Goal: Check status: Check status

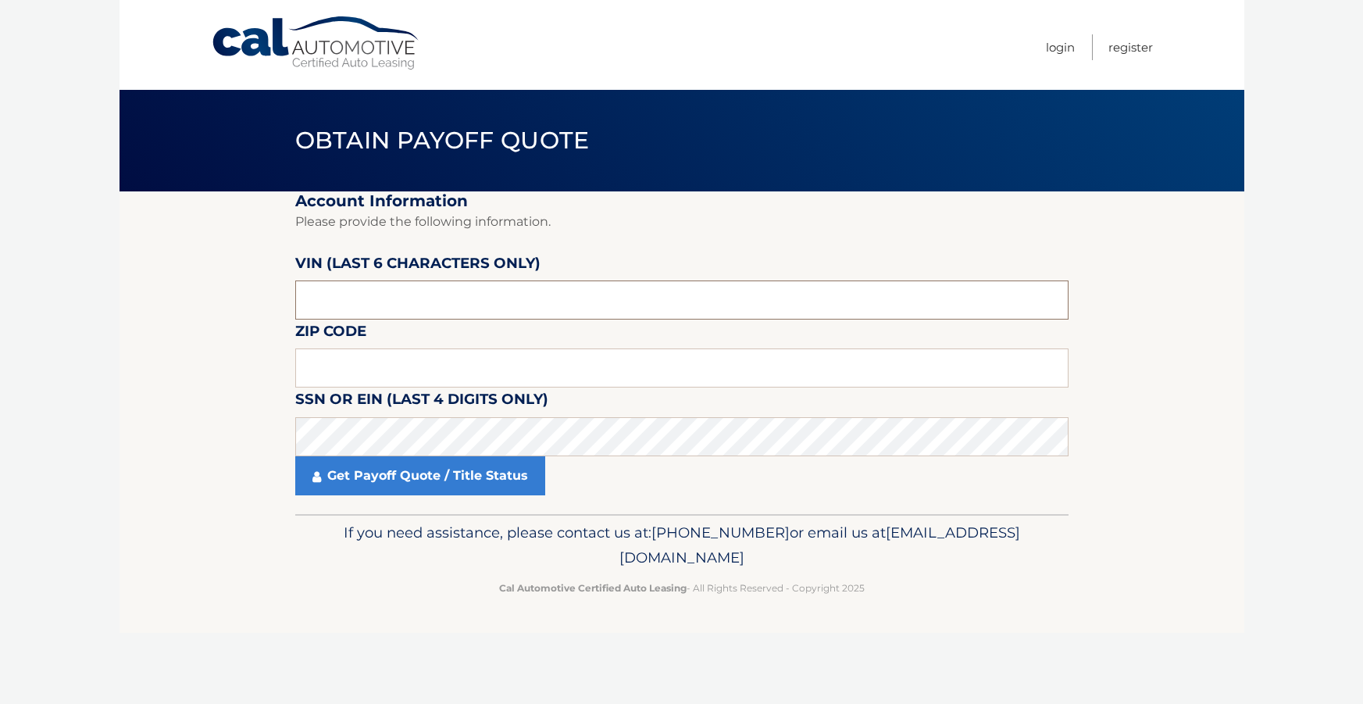
click at [423, 302] on input "text" at bounding box center [681, 299] width 773 height 39
click at [418, 302] on input "text" at bounding box center [681, 299] width 773 height 39
type input "167622"
type input "11766"
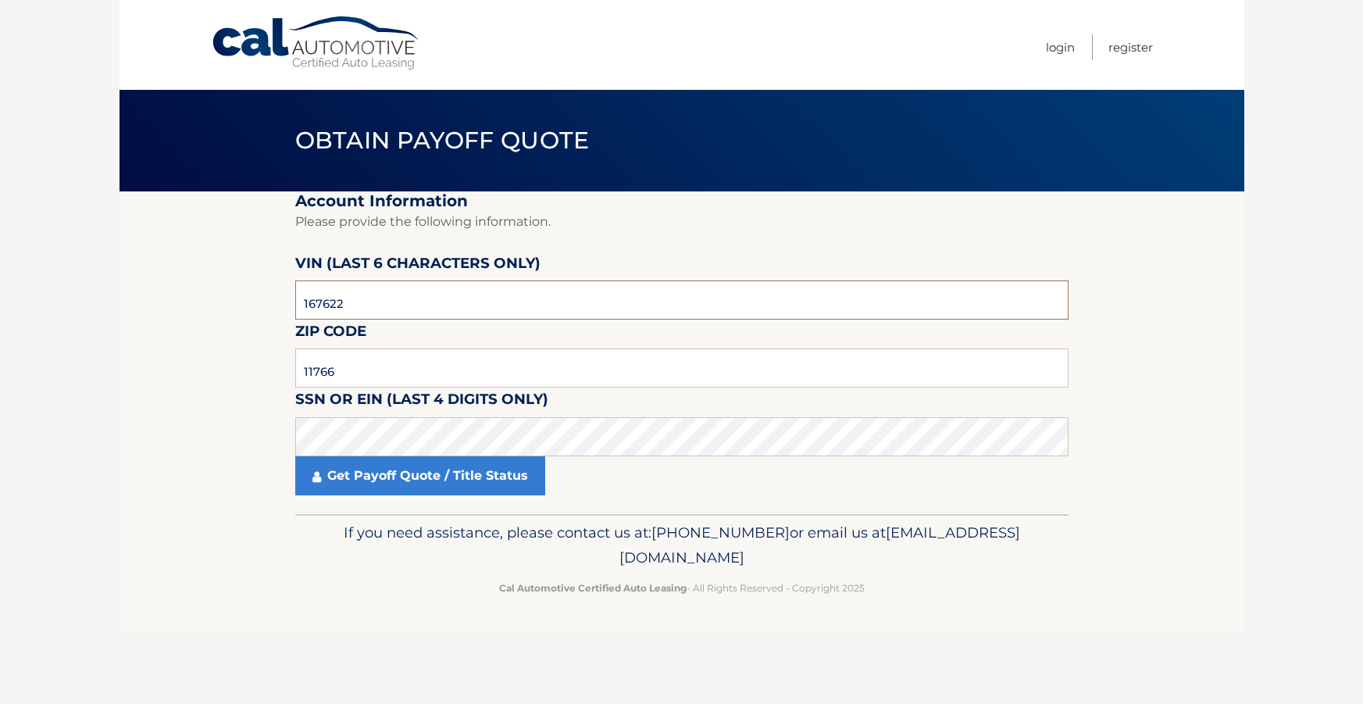
click at [369, 291] on input "167622" at bounding box center [681, 299] width 773 height 39
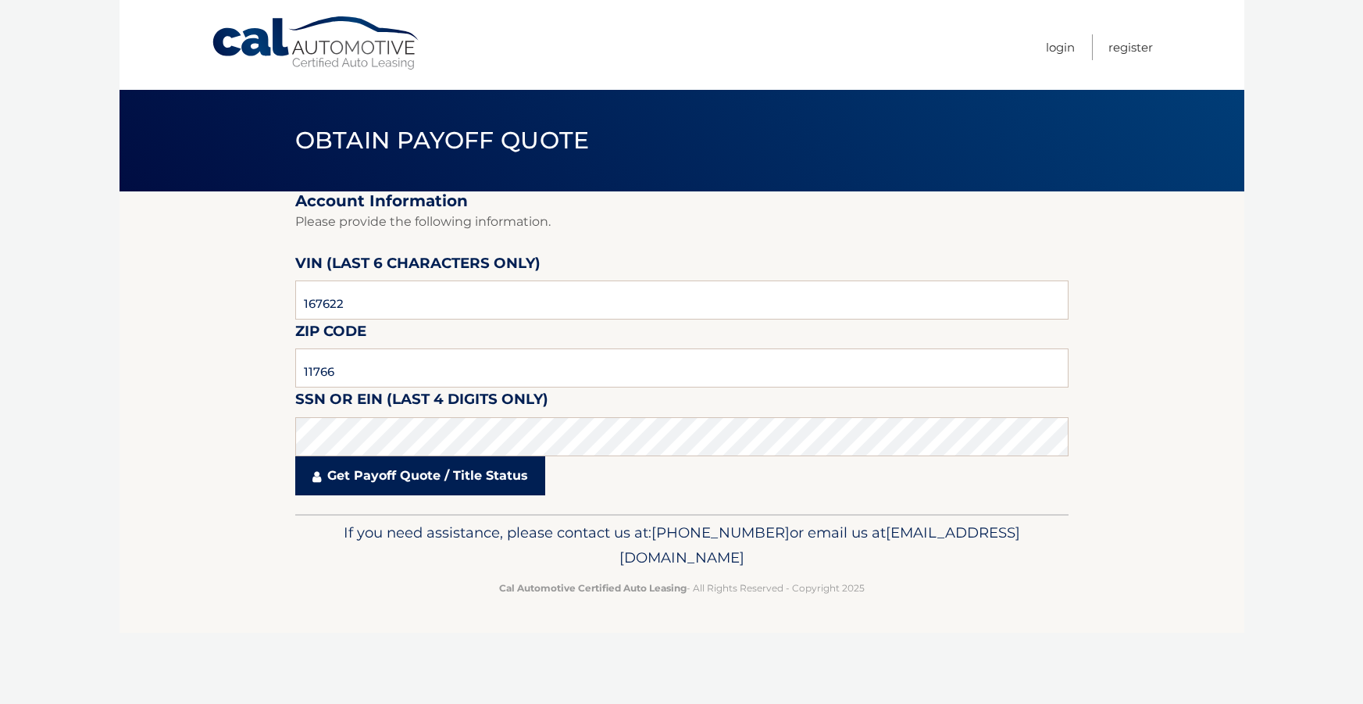
click at [434, 484] on link "Get Payoff Quote / Title Status" at bounding box center [420, 475] width 250 height 39
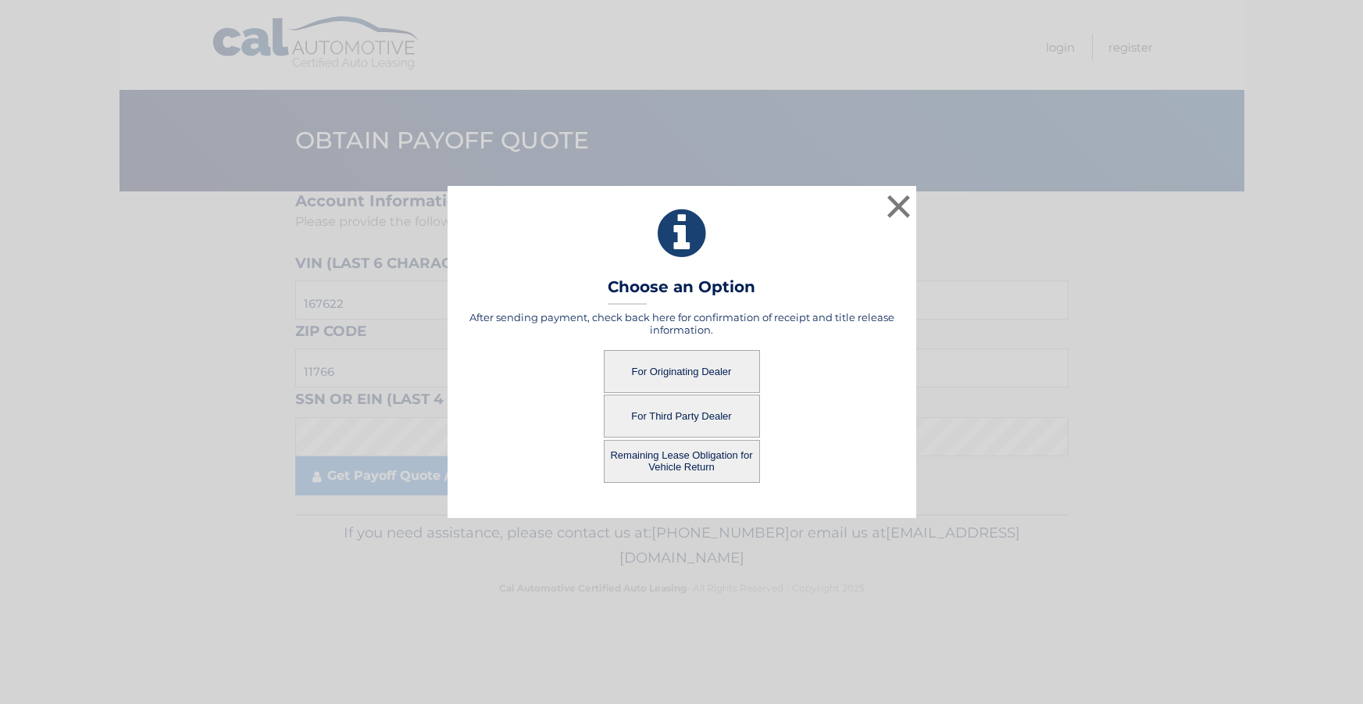
click at [656, 368] on button "For Originating Dealer" at bounding box center [682, 371] width 156 height 43
click at [682, 369] on button "For Originating Dealer" at bounding box center [682, 371] width 156 height 43
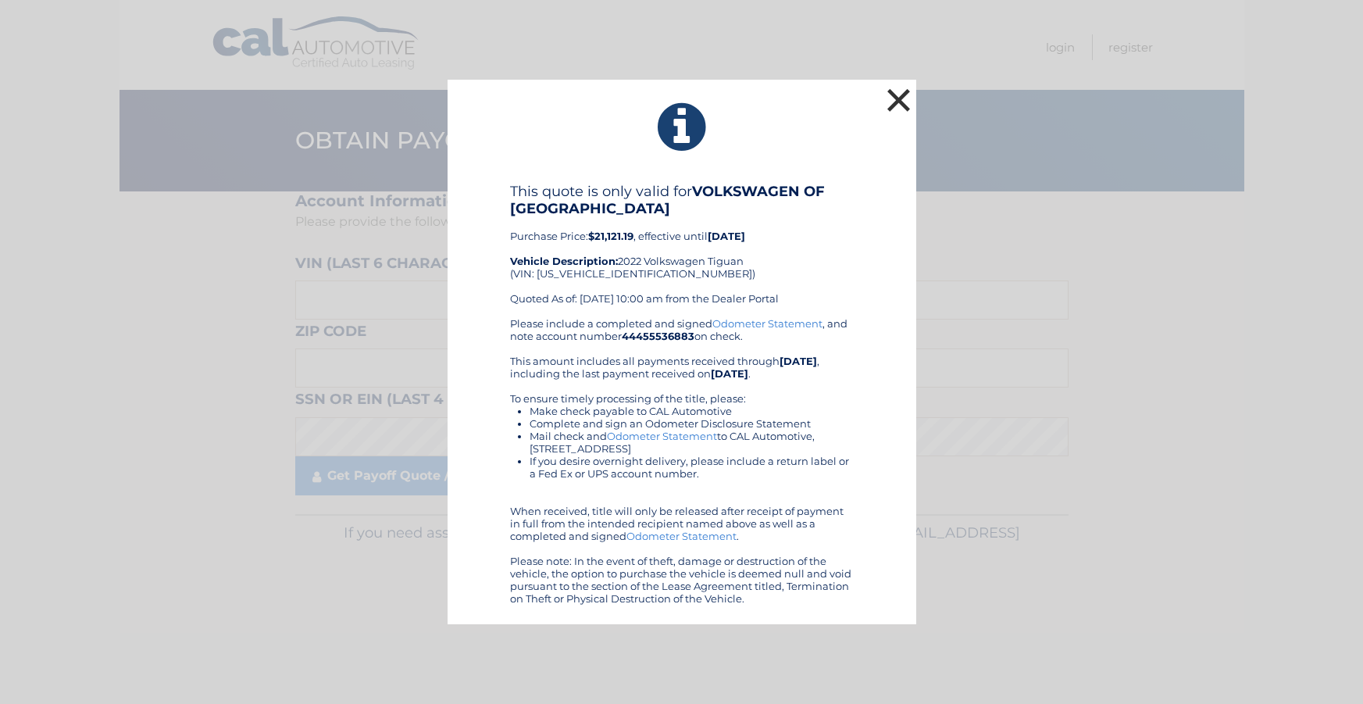
click at [898, 103] on button "×" at bounding box center [899, 99] width 31 height 31
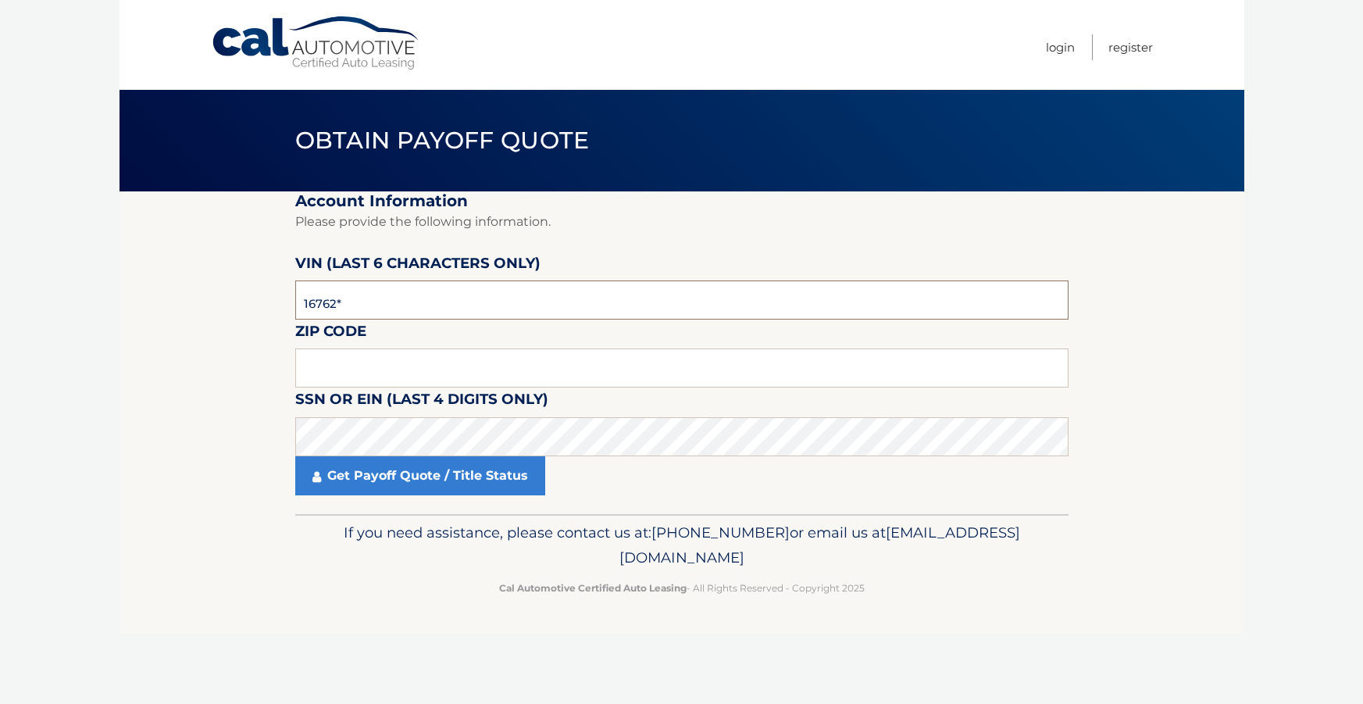
type input "167622"
click at [399, 347] on fieldset "Account Information Please provide the following information. VIN (last 6 chara…" at bounding box center [681, 352] width 773 height 323
type input "11766"
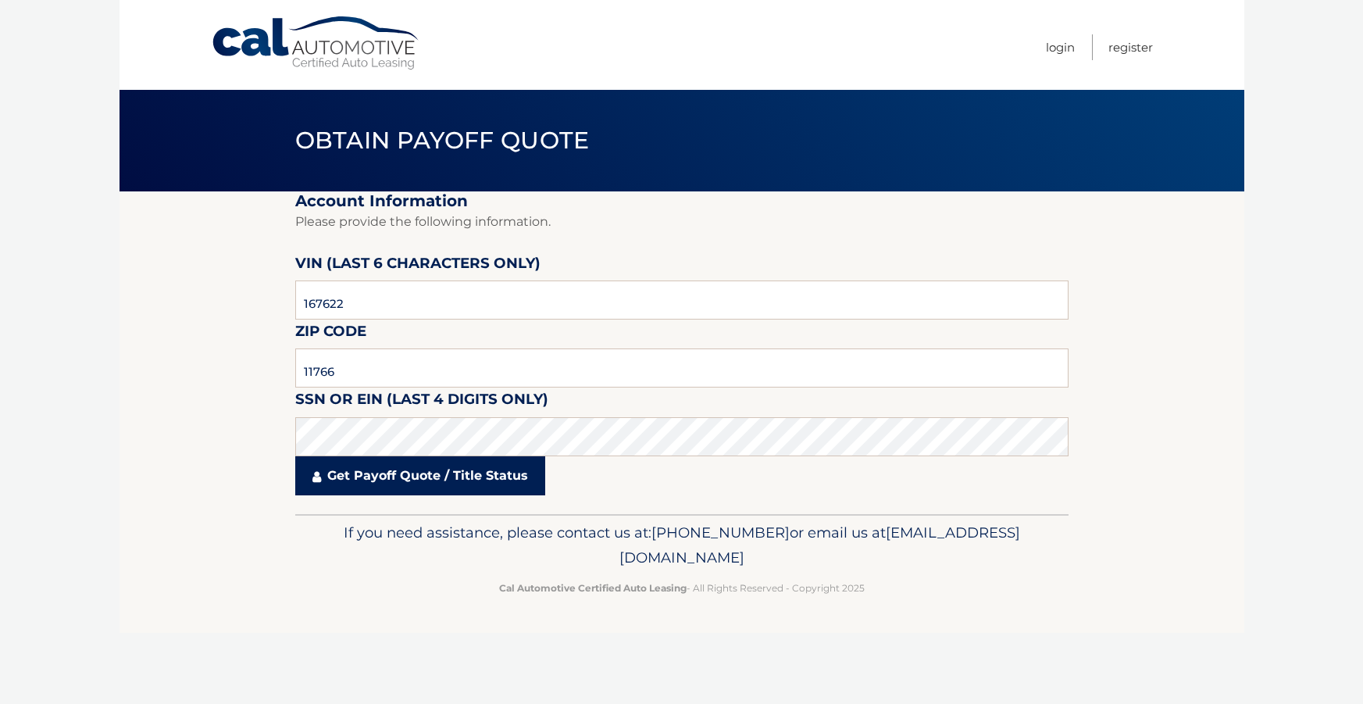
click at [403, 485] on link "Get Payoff Quote / Title Status" at bounding box center [420, 475] width 250 height 39
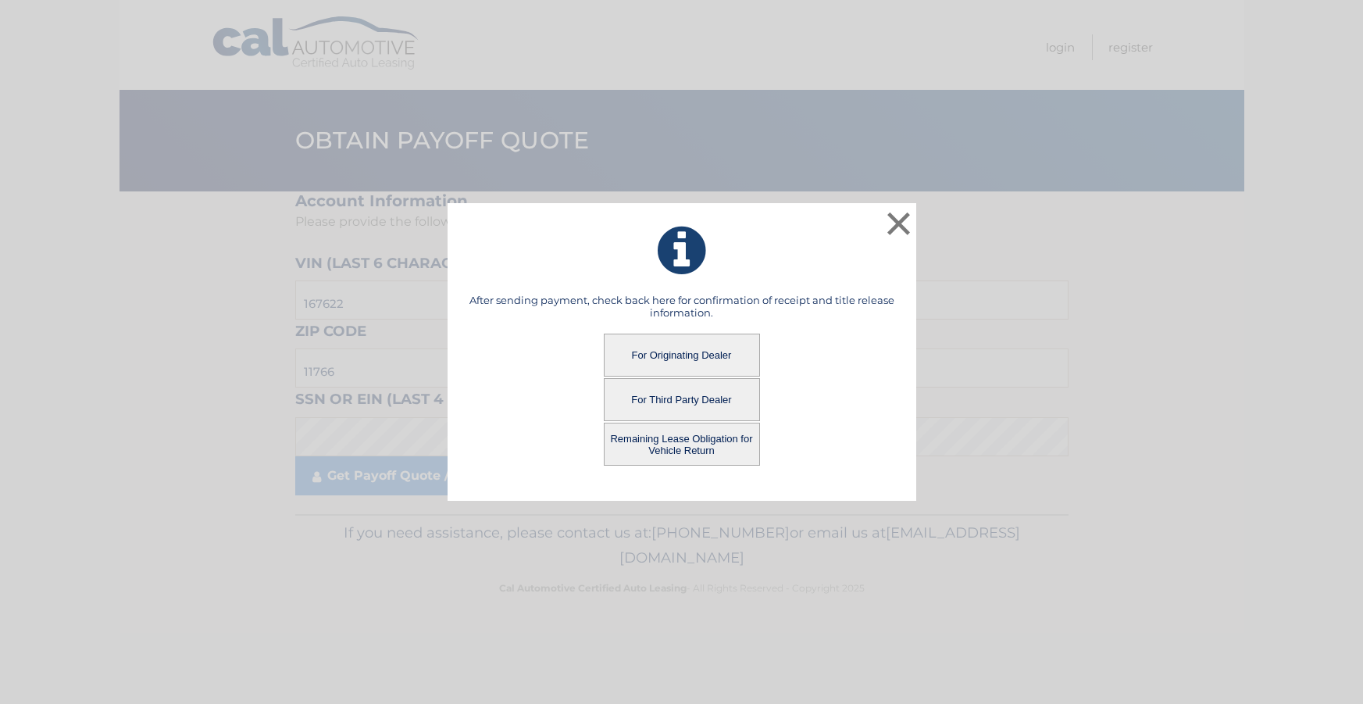
click at [729, 392] on button "For Third Party Dealer" at bounding box center [682, 399] width 156 height 43
click at [678, 396] on button "For Third Party Dealer" at bounding box center [682, 399] width 156 height 43
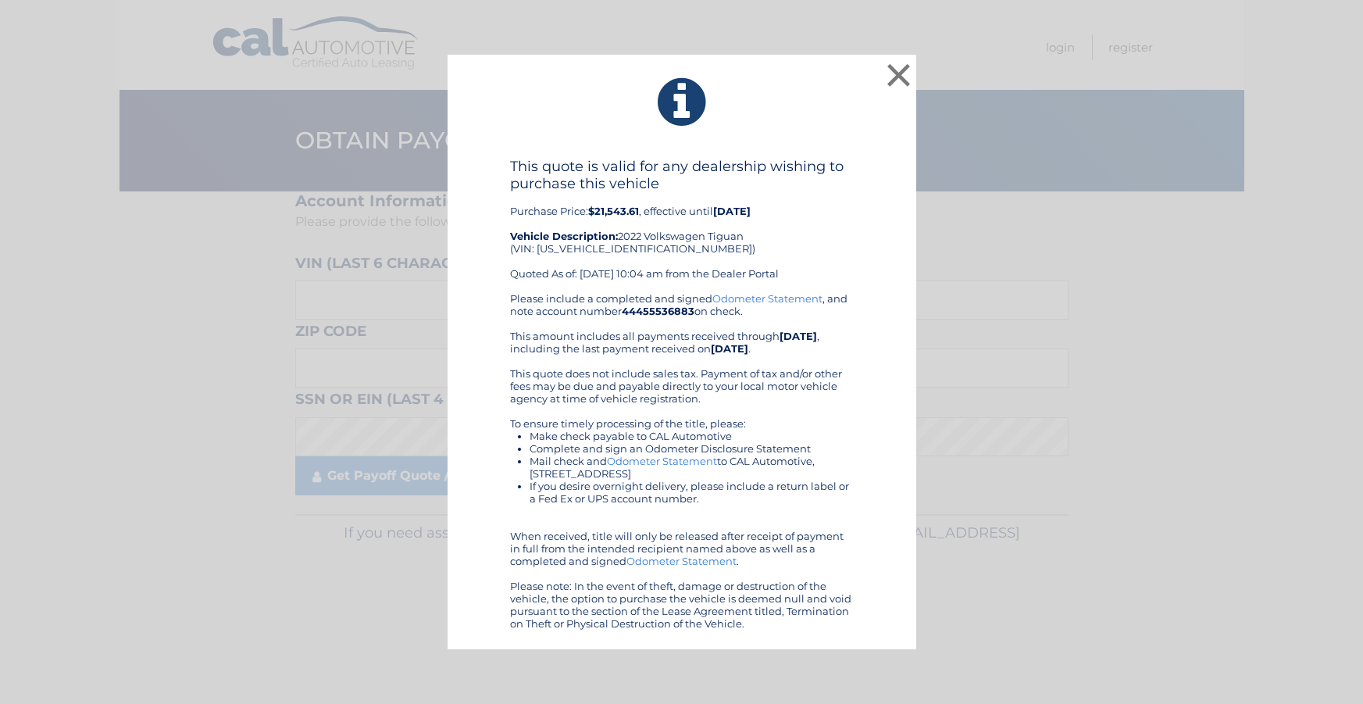
click at [606, 252] on div "This quote is valid for any dealership wishing to purchase this vehicle Purchas…" at bounding box center [682, 225] width 344 height 134
copy div "3VV0B7AX5NM167622"
click at [898, 81] on button "×" at bounding box center [899, 74] width 31 height 31
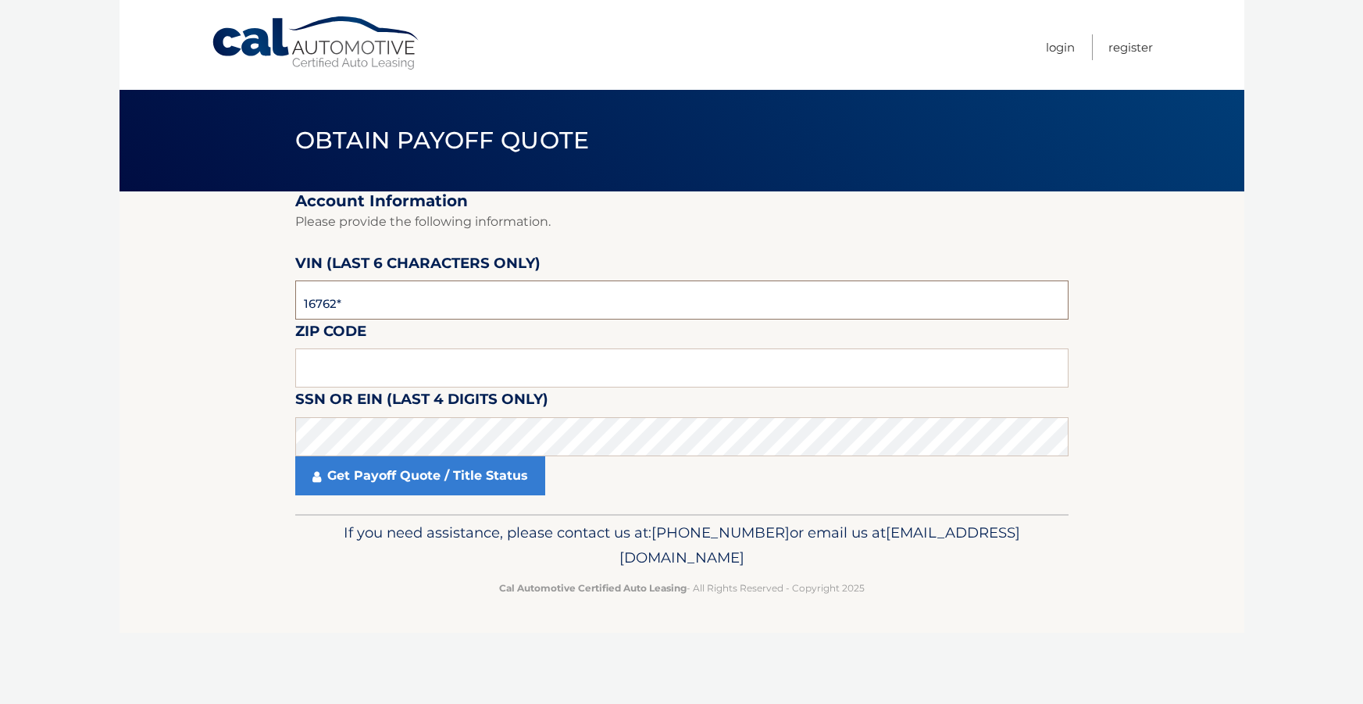
type input "167622"
type input "11766"
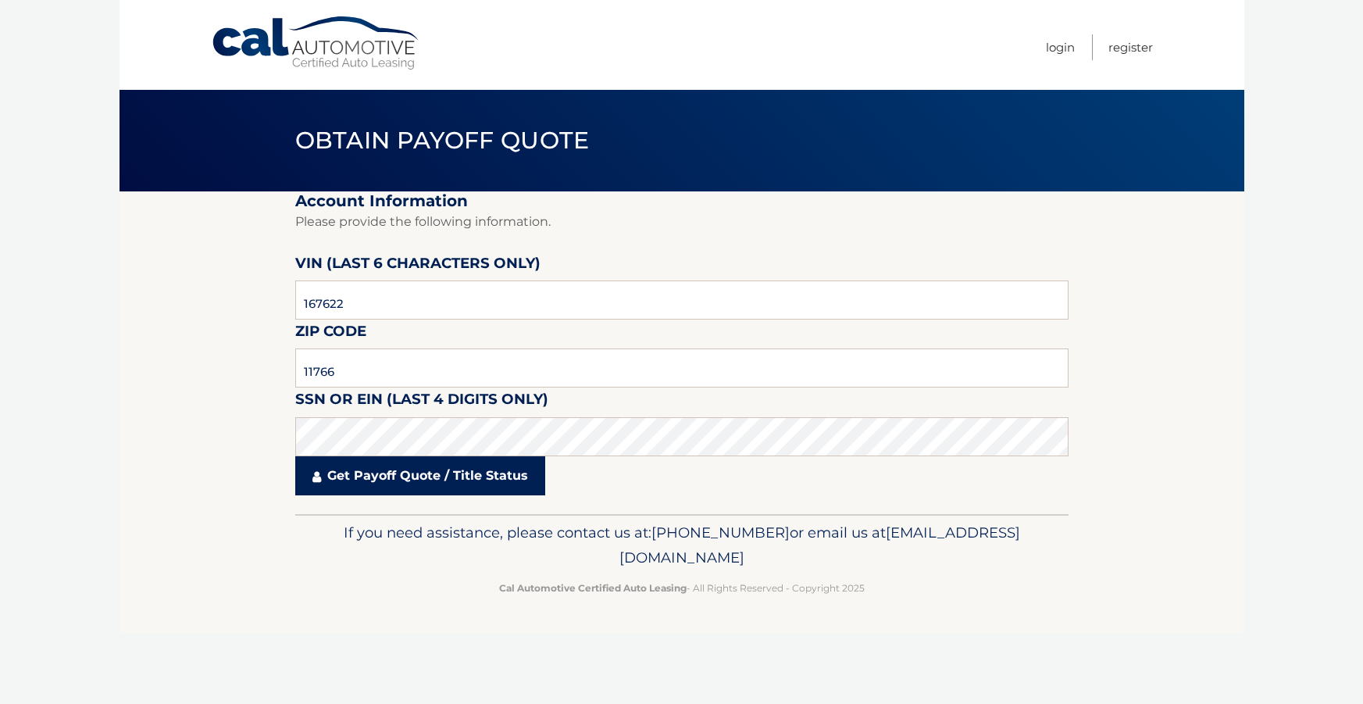
click at [403, 482] on link "Get Payoff Quote / Title Status" at bounding box center [420, 475] width 250 height 39
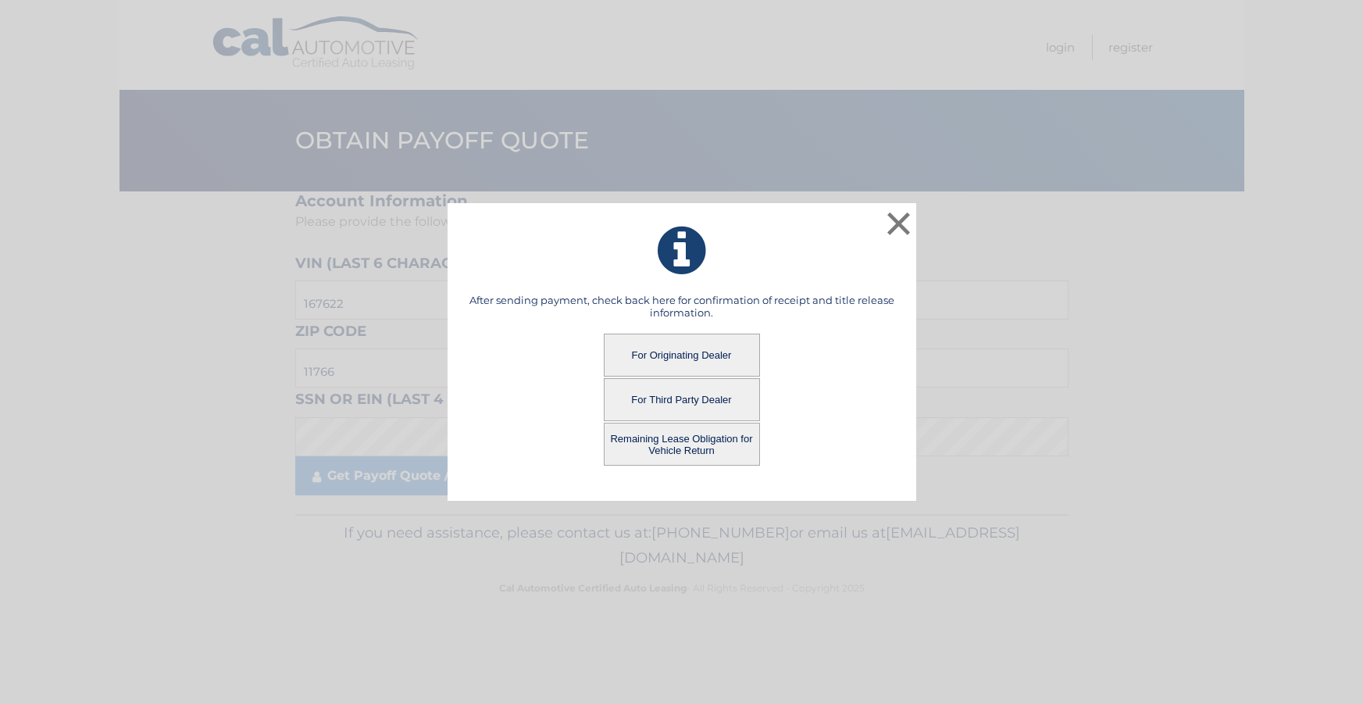
click at [703, 447] on button "Remaining Lease Obligation for Vehicle Return" at bounding box center [682, 444] width 156 height 43
click at [673, 443] on button "Remaining Lease Obligation for Vehicle Return" at bounding box center [682, 444] width 156 height 43
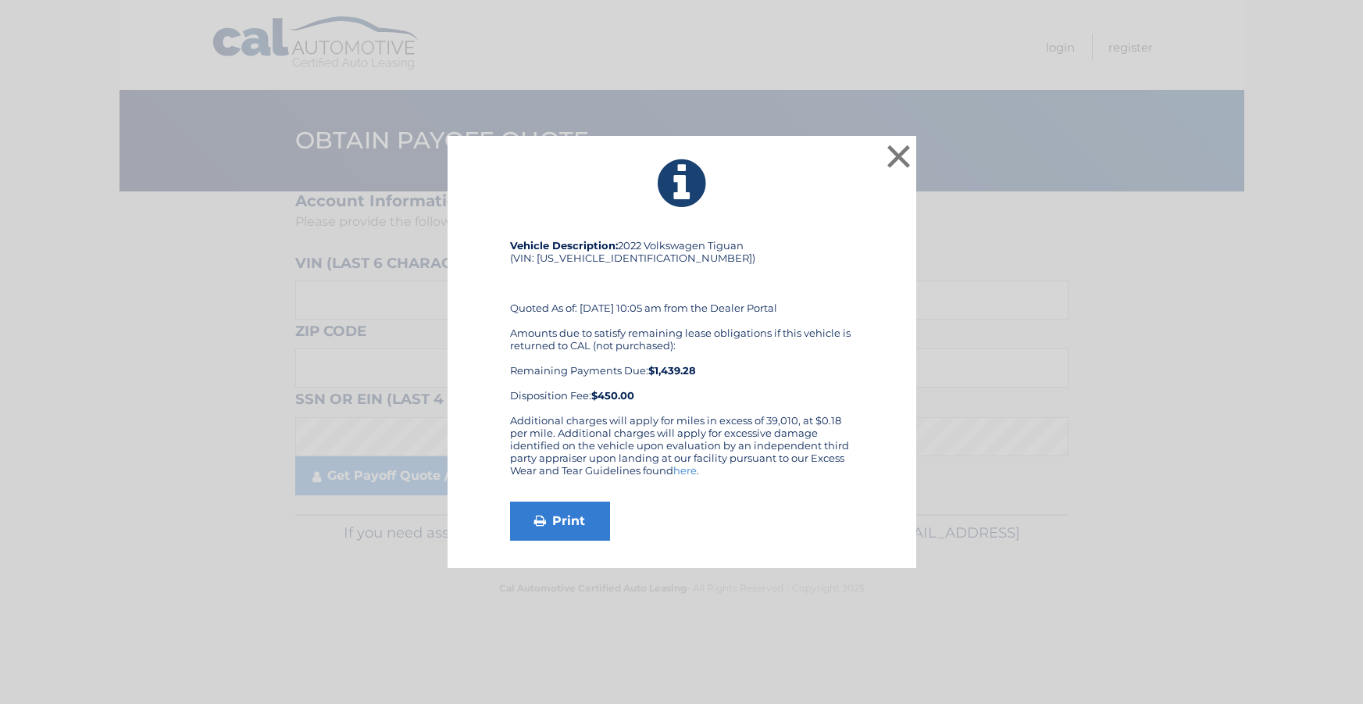
click at [891, 169] on button "×" at bounding box center [899, 156] width 31 height 31
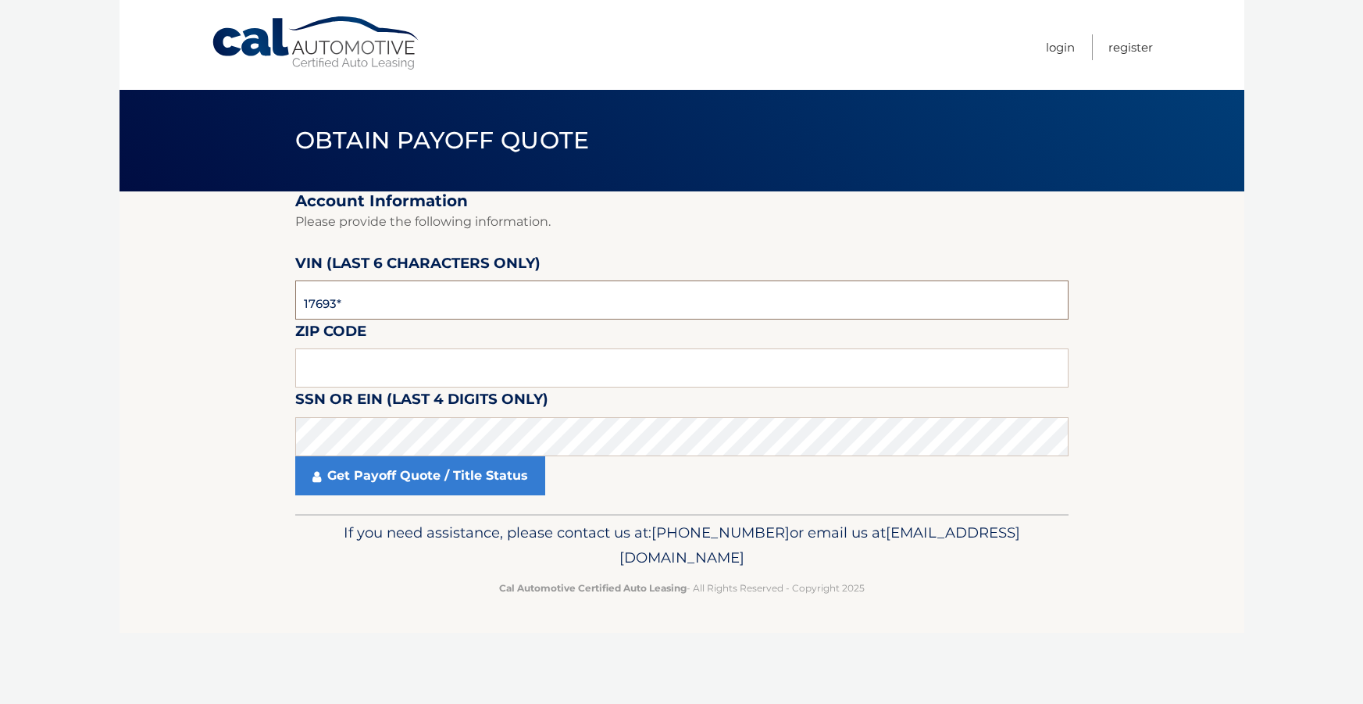
type input "176932"
type input "11766"
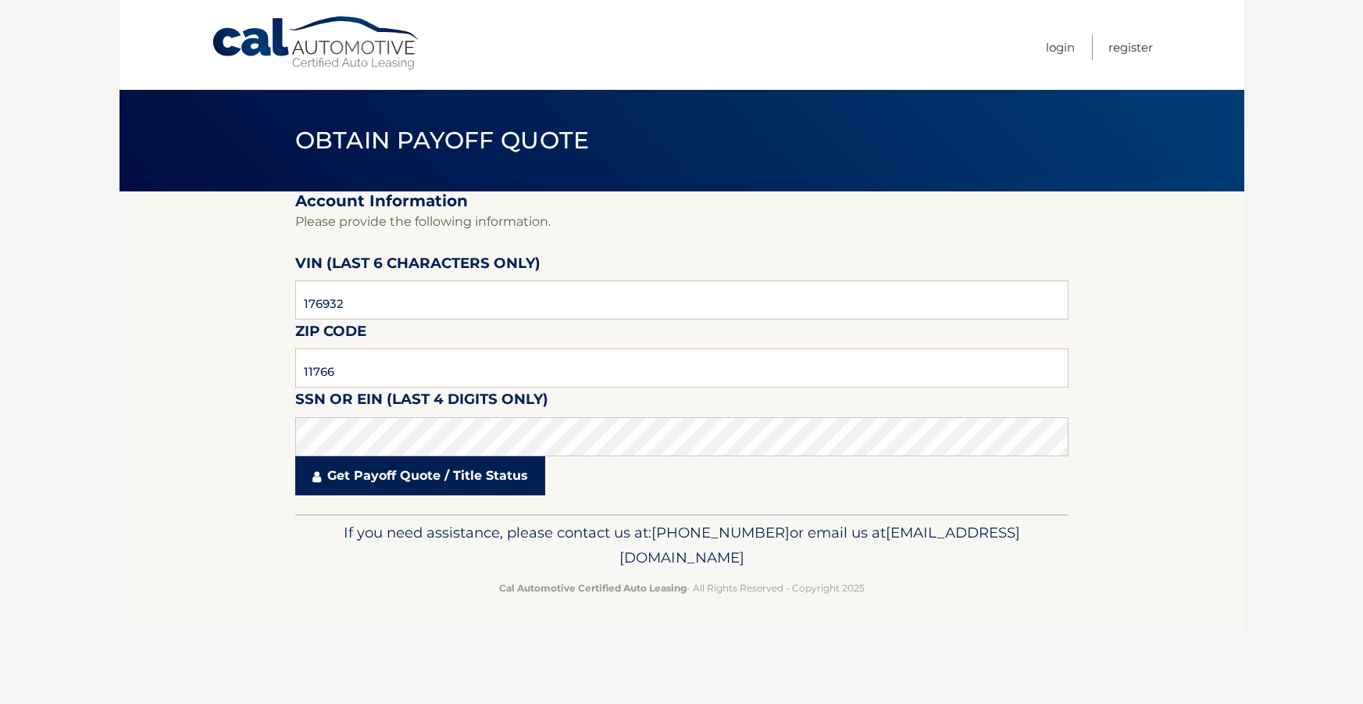
click at [419, 473] on link "Get Payoff Quote / Title Status" at bounding box center [420, 475] width 250 height 39
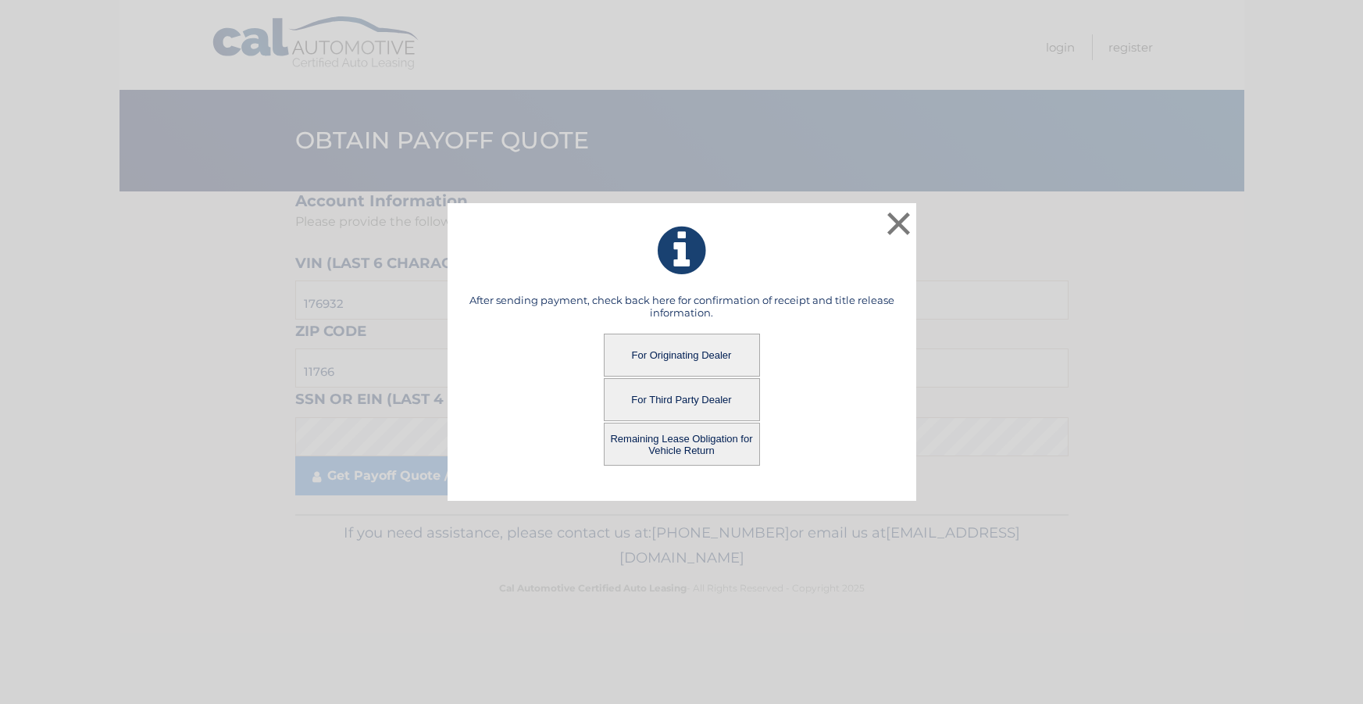
click at [681, 396] on button "For Third Party Dealer" at bounding box center [682, 399] width 156 height 43
click at [695, 404] on button "For Third Party Dealer" at bounding box center [682, 399] width 156 height 43
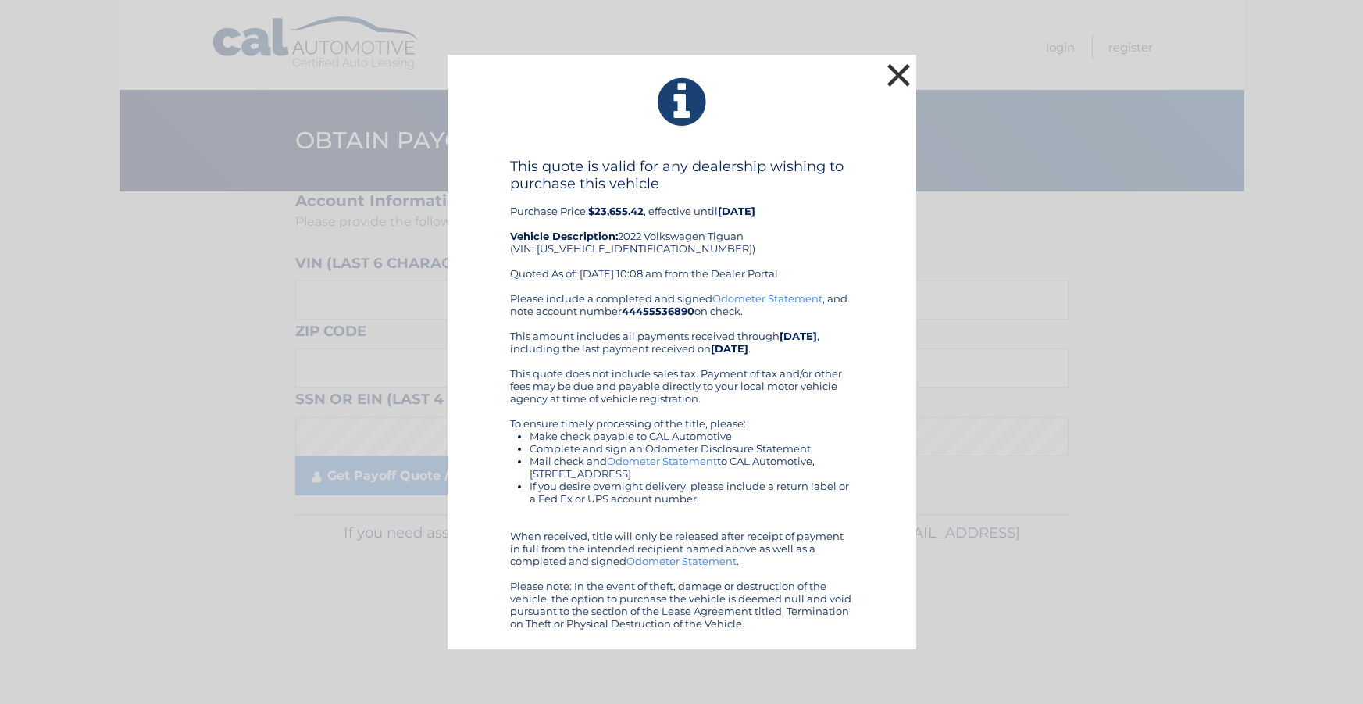
click at [899, 74] on button "×" at bounding box center [899, 74] width 31 height 31
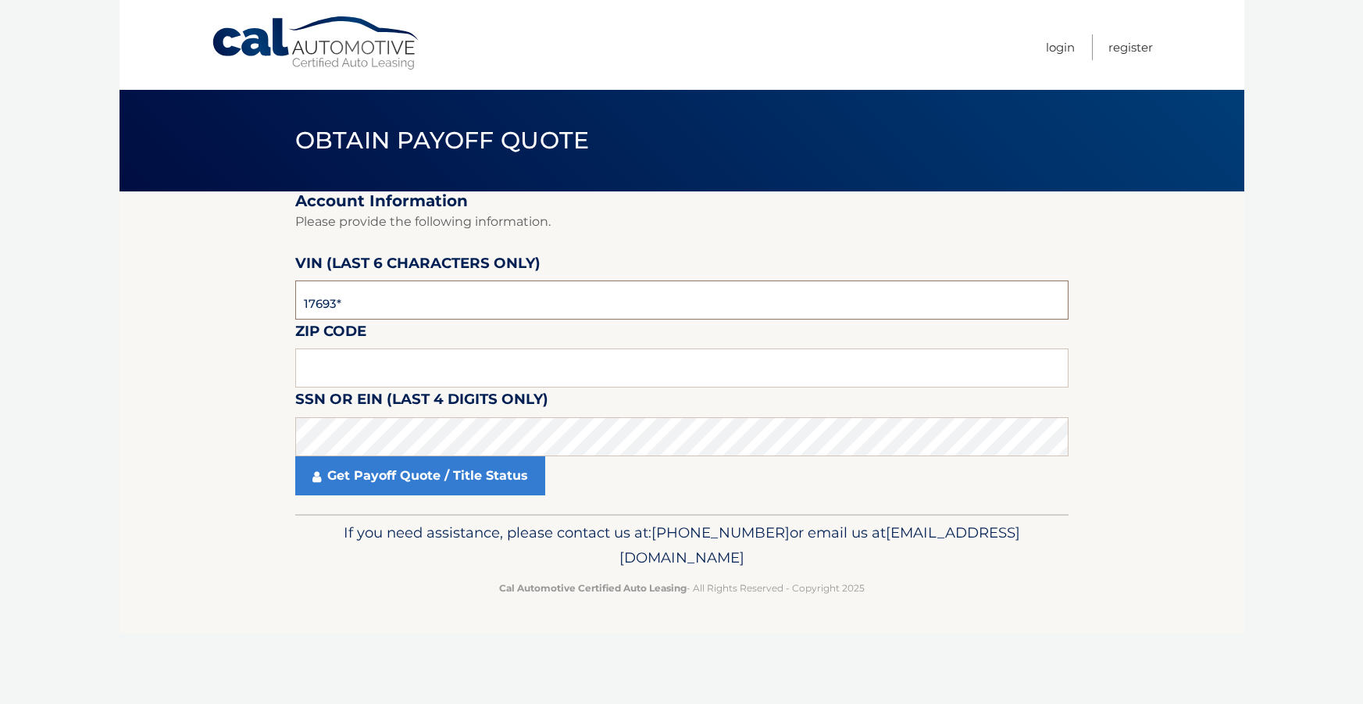
type input "176932"
type input "11766"
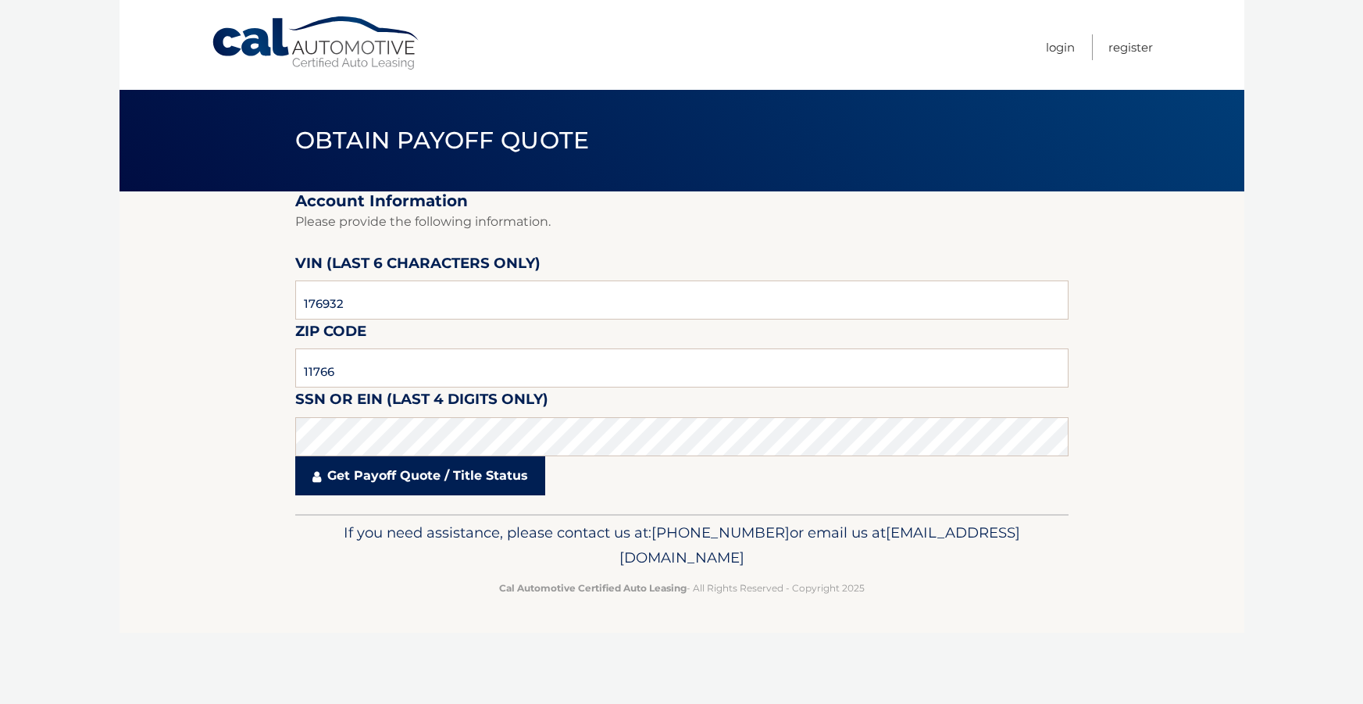
click at [409, 474] on link "Get Payoff Quote / Title Status" at bounding box center [420, 475] width 250 height 39
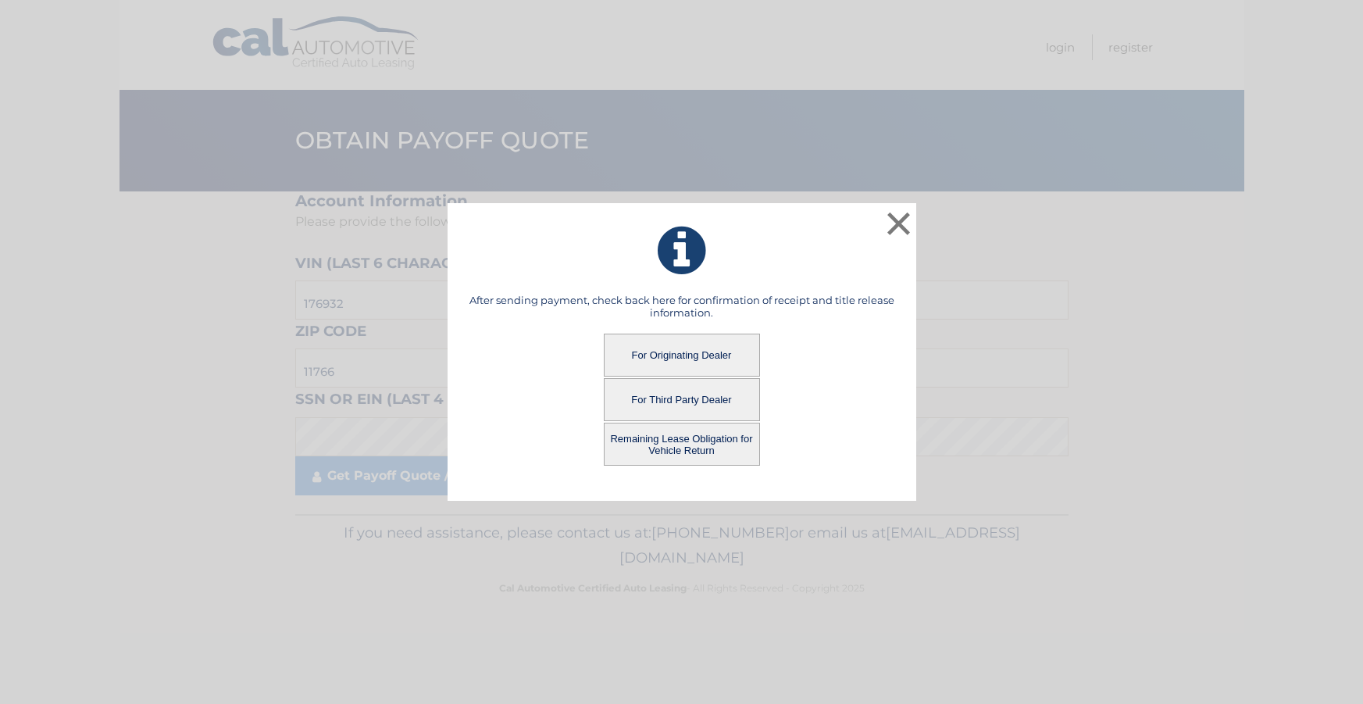
click at [691, 404] on button "For Third Party Dealer" at bounding box center [682, 399] width 156 height 43
click at [685, 397] on button "For Third Party Dealer" at bounding box center [682, 399] width 156 height 43
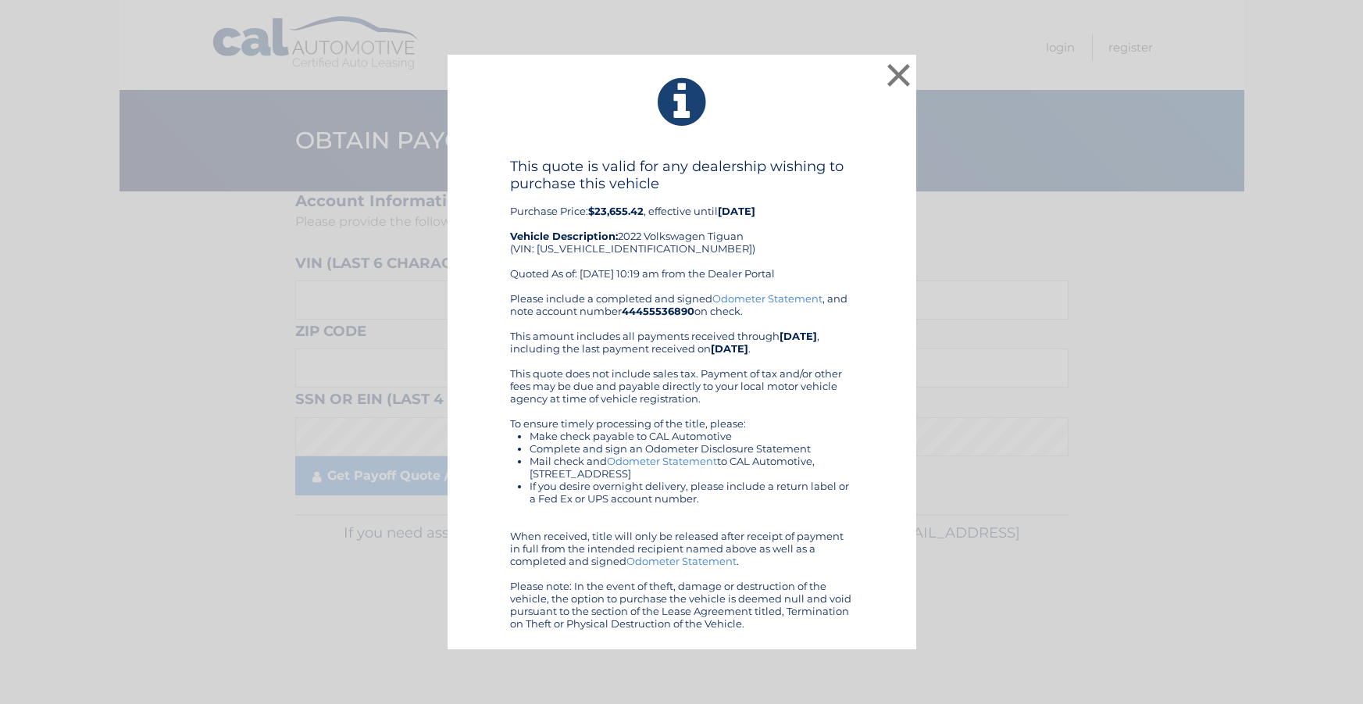
drag, startPoint x: 894, startPoint y: 53, endPoint x: 898, endPoint y: 70, distance: 16.9
click at [894, 59] on button "×" at bounding box center [899, 74] width 31 height 31
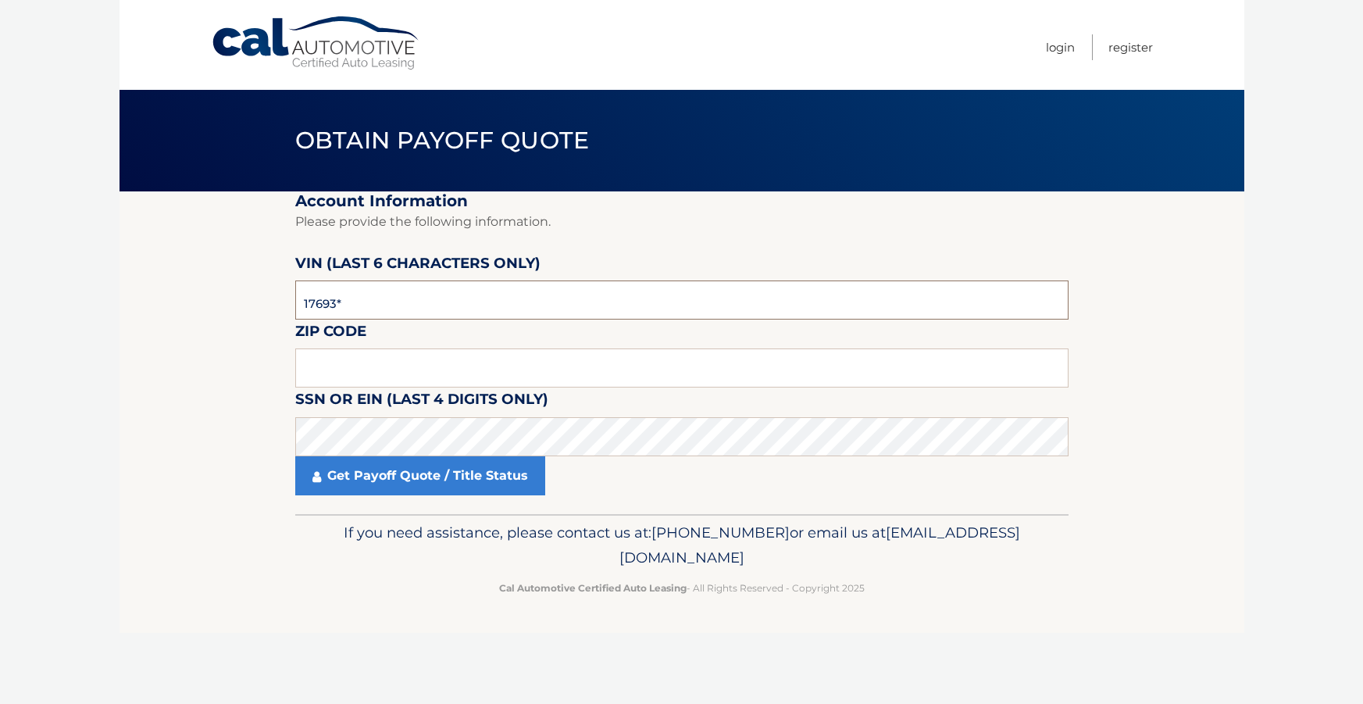
type input "176932"
click at [363, 363] on input "77166" at bounding box center [681, 367] width 773 height 39
type input "11766"
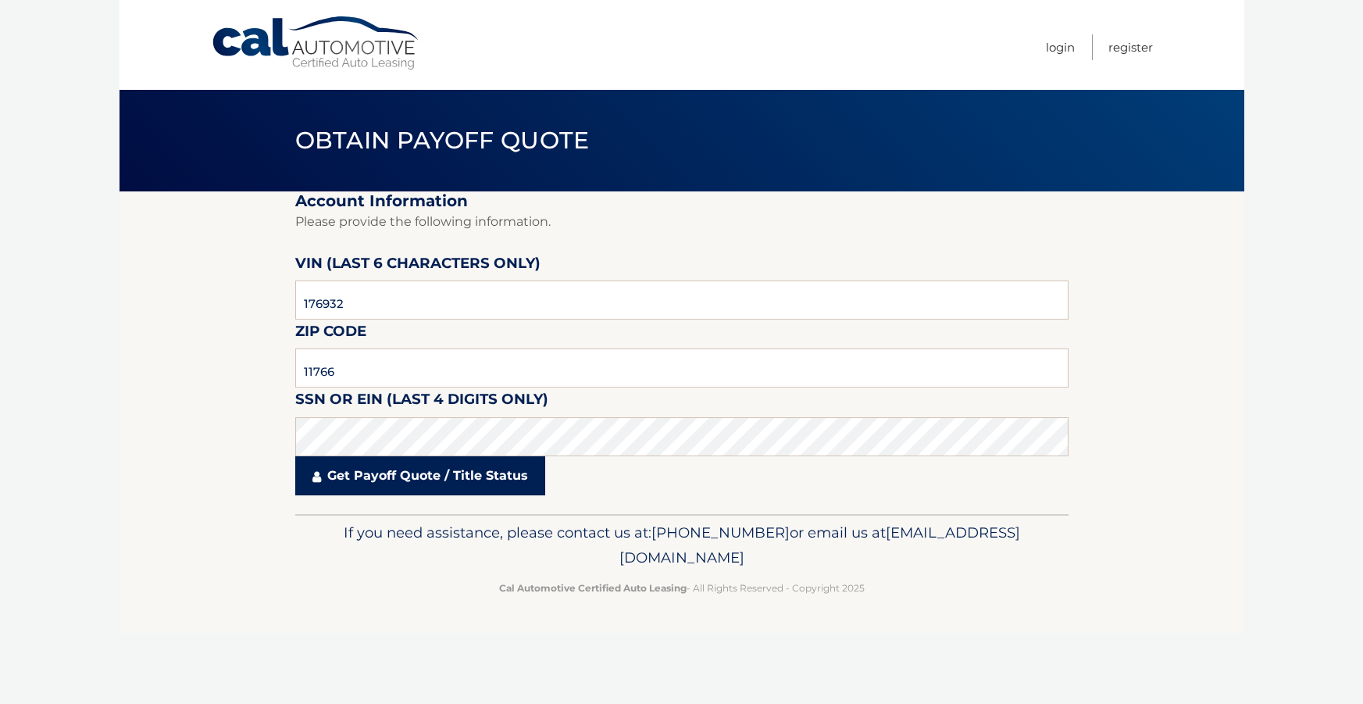
click at [385, 476] on link "Get Payoff Quote / Title Status" at bounding box center [420, 475] width 250 height 39
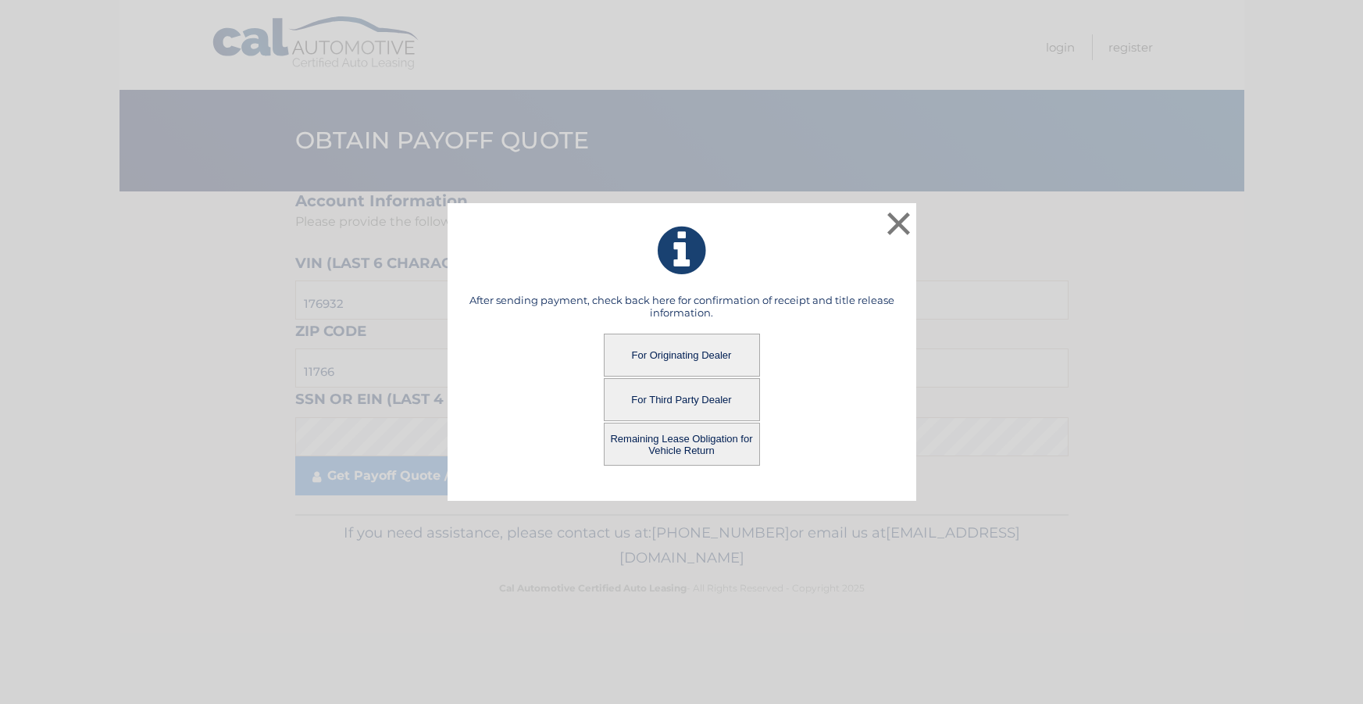
click at [668, 446] on button "Remaining Lease Obligation for Vehicle Return" at bounding box center [682, 444] width 156 height 43
click at [680, 440] on button "Remaining Lease Obligation for Vehicle Return" at bounding box center [682, 444] width 156 height 43
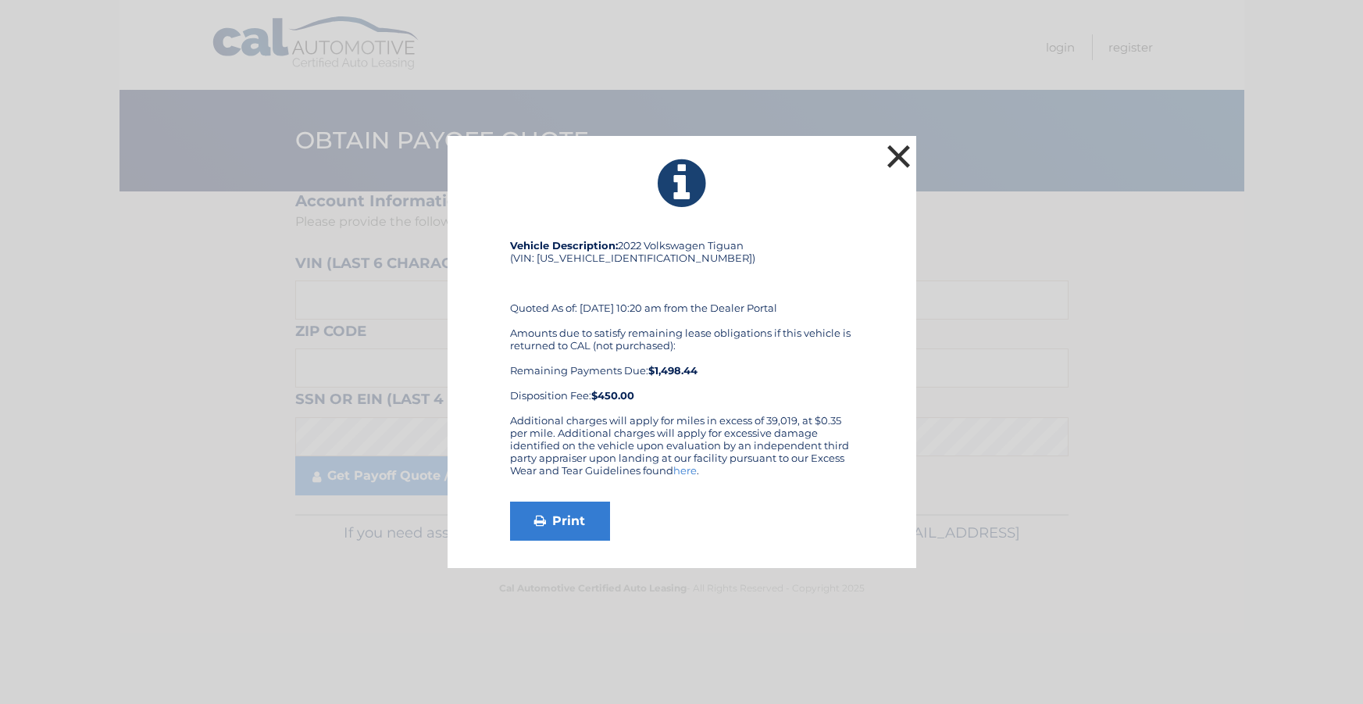
click at [894, 152] on button "×" at bounding box center [899, 156] width 31 height 31
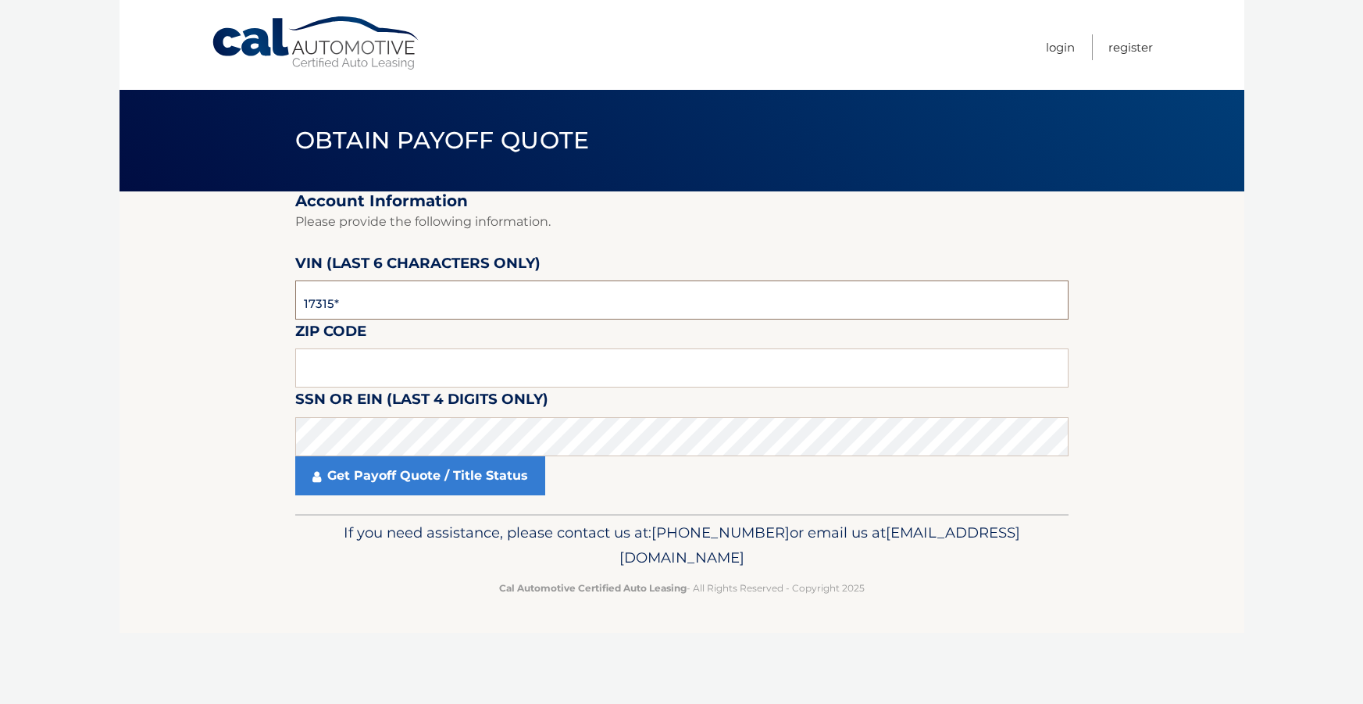
type input "173152"
type input "11766"
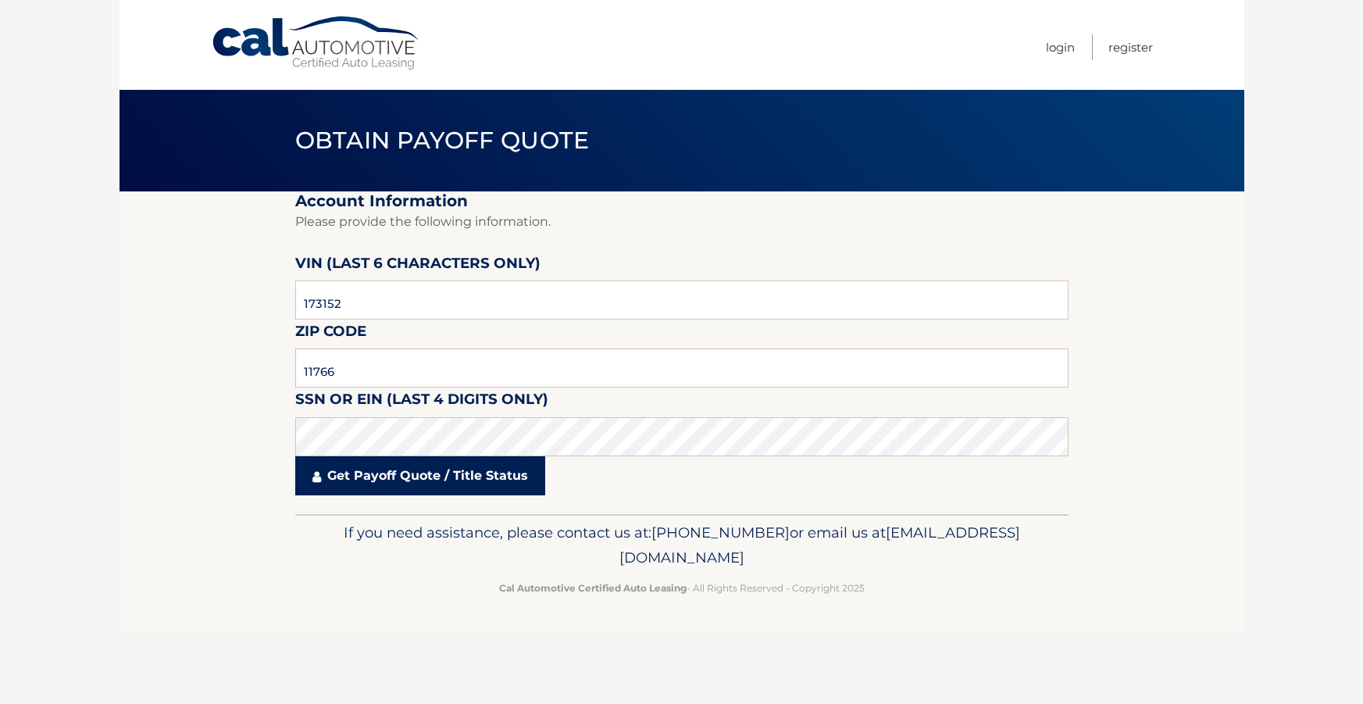
click at [436, 480] on link "Get Payoff Quote / Title Status" at bounding box center [420, 475] width 250 height 39
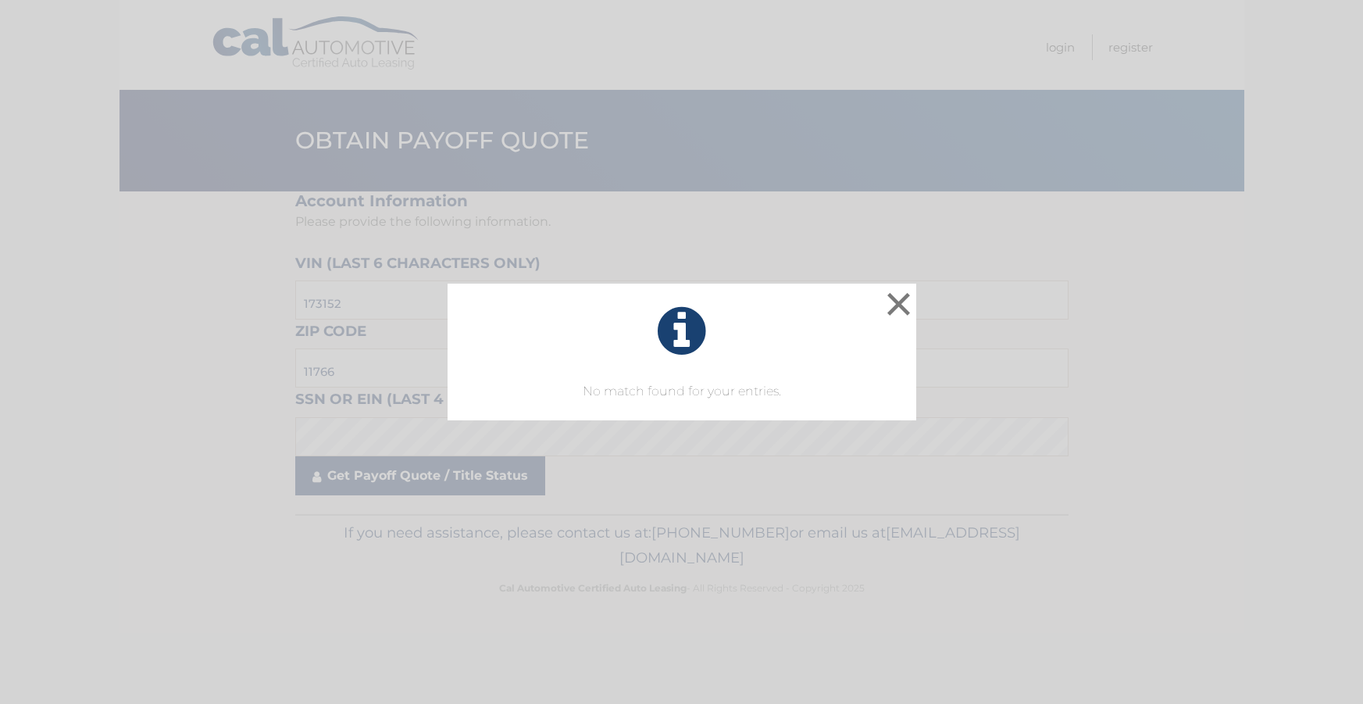
click at [441, 477] on div "× No match found for your entries. This is what you see on secong view Loading.…" at bounding box center [681, 352] width 1363 height 704
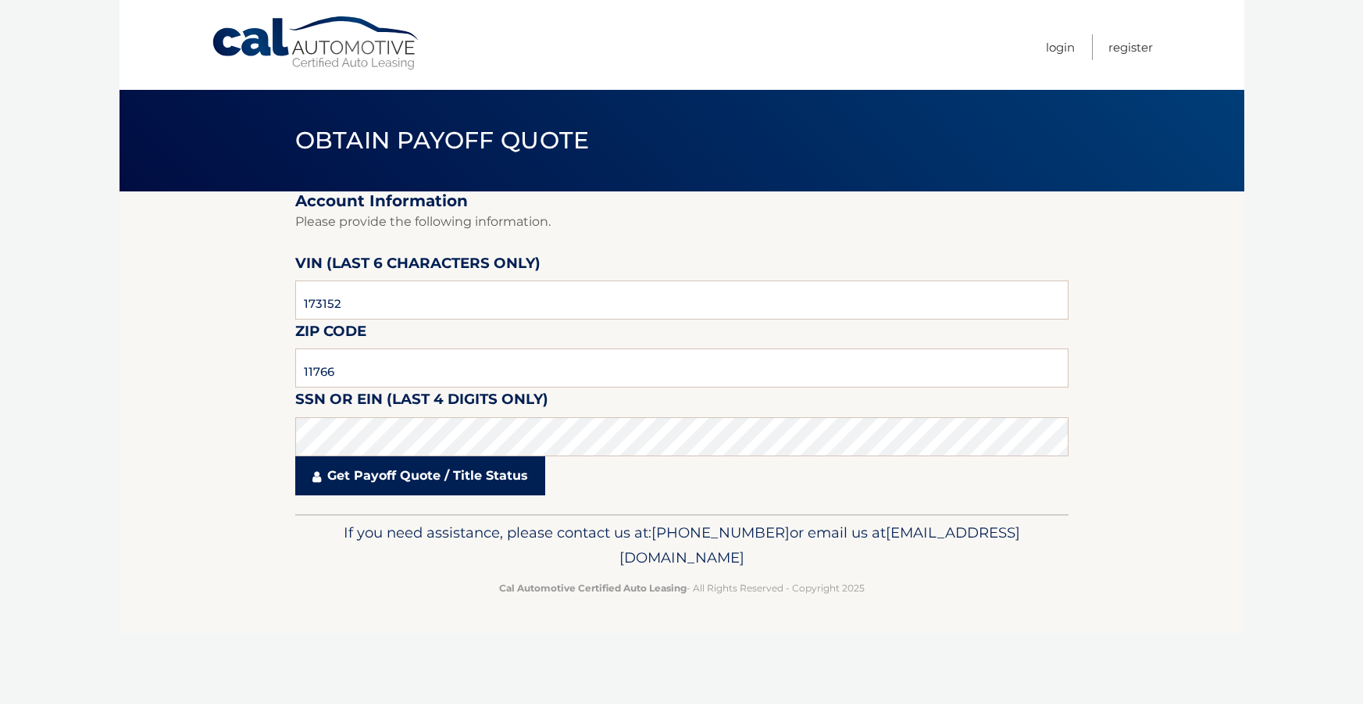
click at [453, 476] on link "Get Payoff Quote / Title Status" at bounding box center [420, 475] width 250 height 39
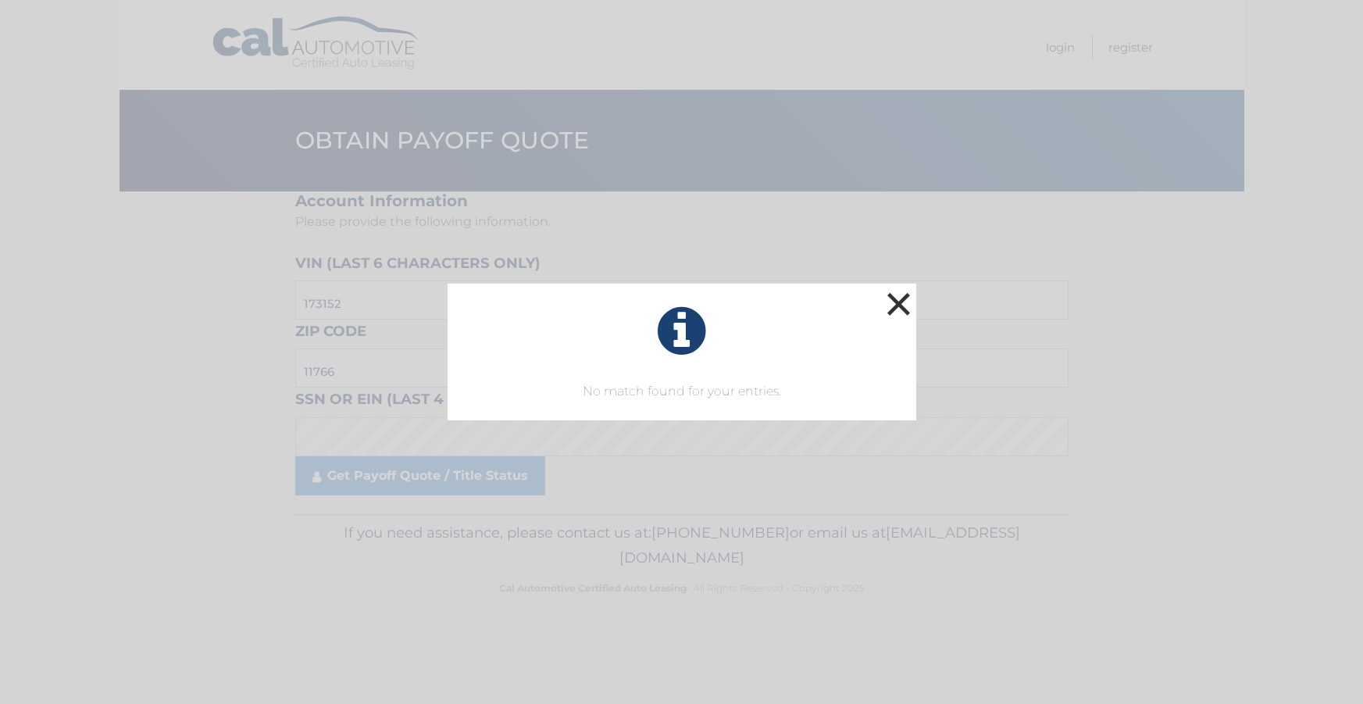
click at [905, 302] on button "×" at bounding box center [899, 303] width 31 height 31
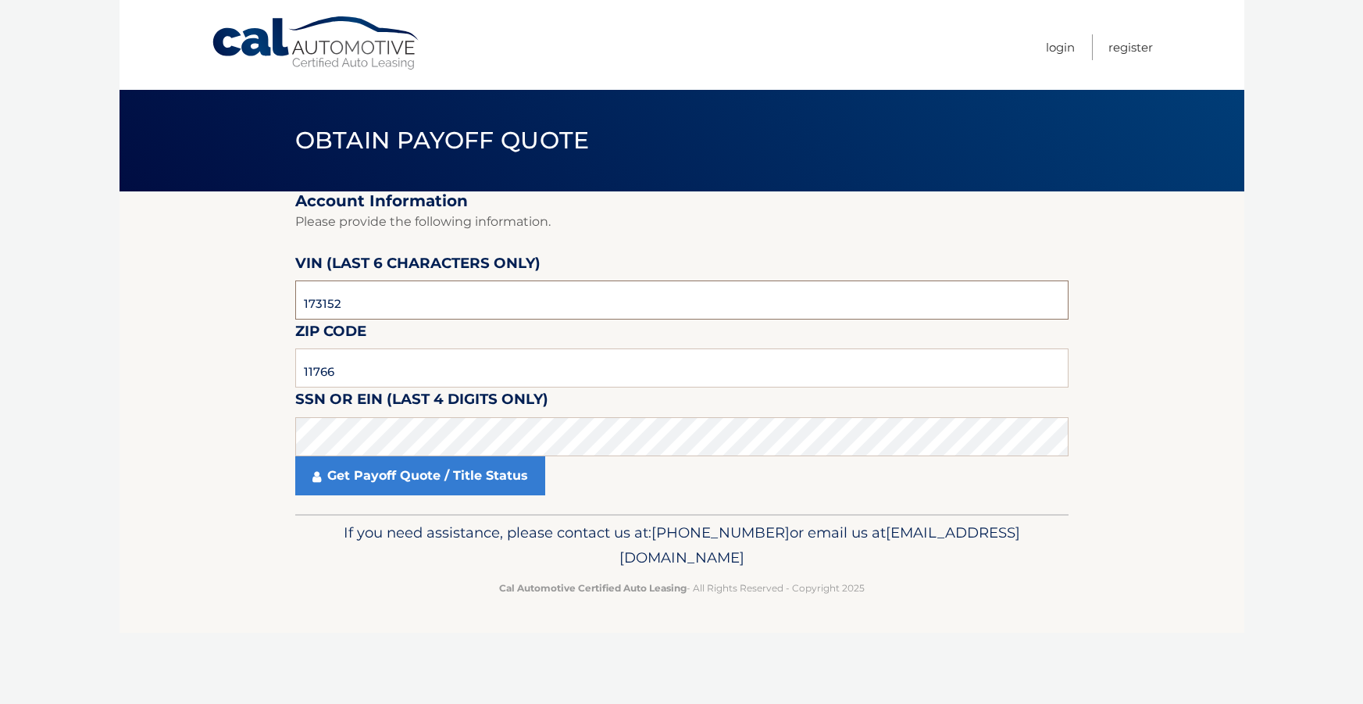
click at [359, 303] on input "173152" at bounding box center [681, 299] width 773 height 39
click at [323, 305] on input "173152" at bounding box center [681, 299] width 773 height 39
type input "170152"
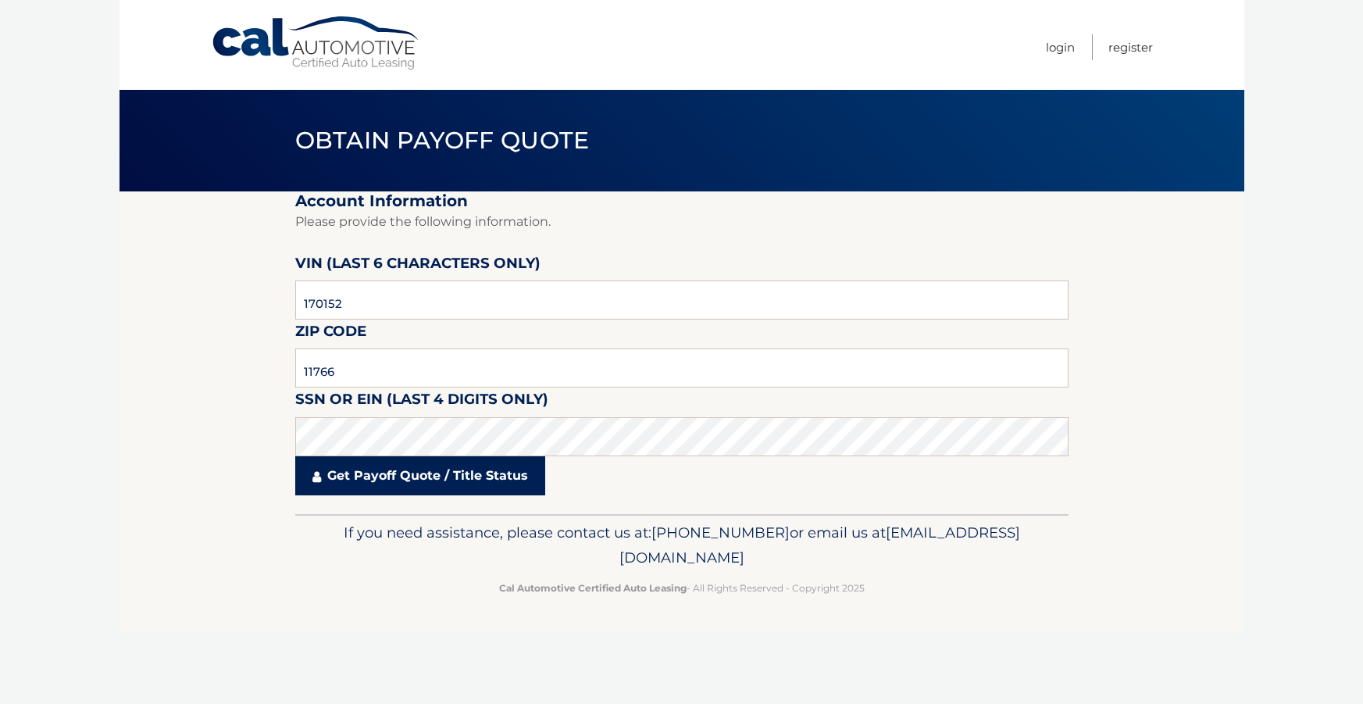
click at [424, 484] on link "Get Payoff Quote / Title Status" at bounding box center [420, 475] width 250 height 39
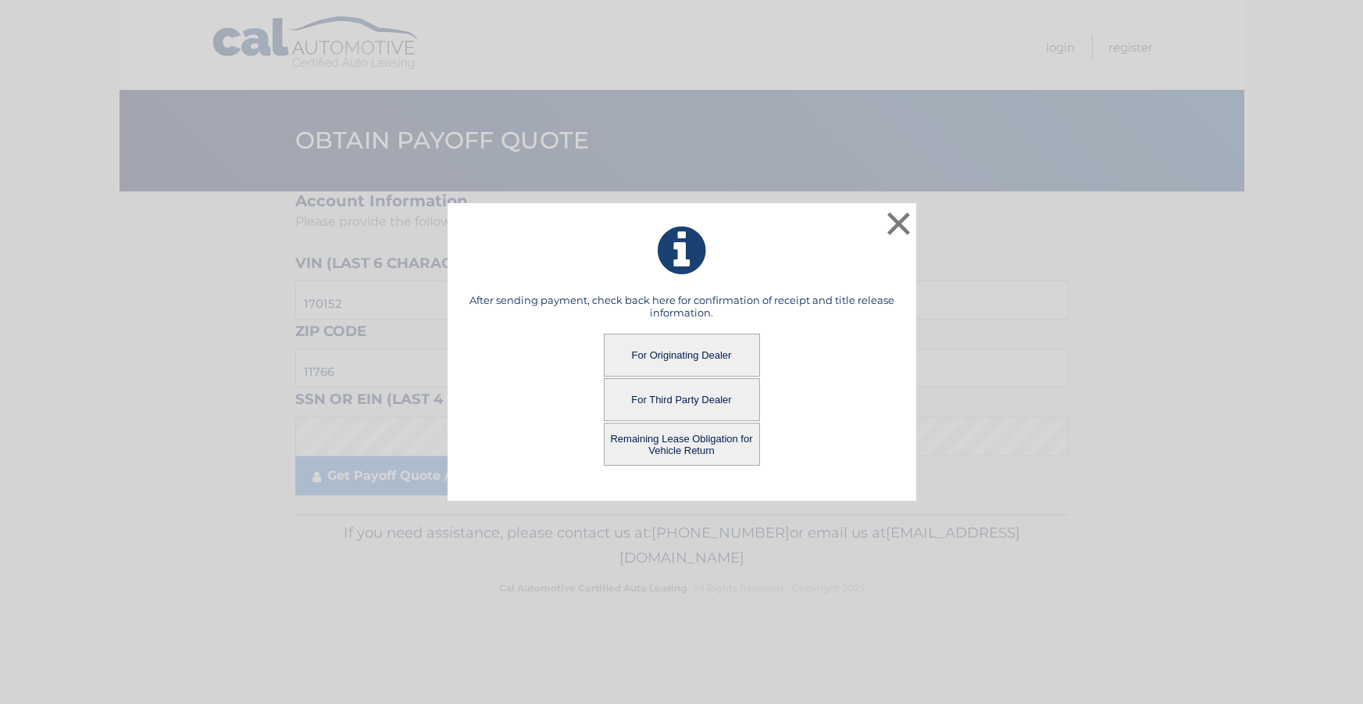
click at [670, 453] on button "Remaining Lease Obligation for Vehicle Return" at bounding box center [682, 444] width 156 height 43
click at [686, 441] on button "Remaining Lease Obligation for Vehicle Return" at bounding box center [682, 444] width 156 height 43
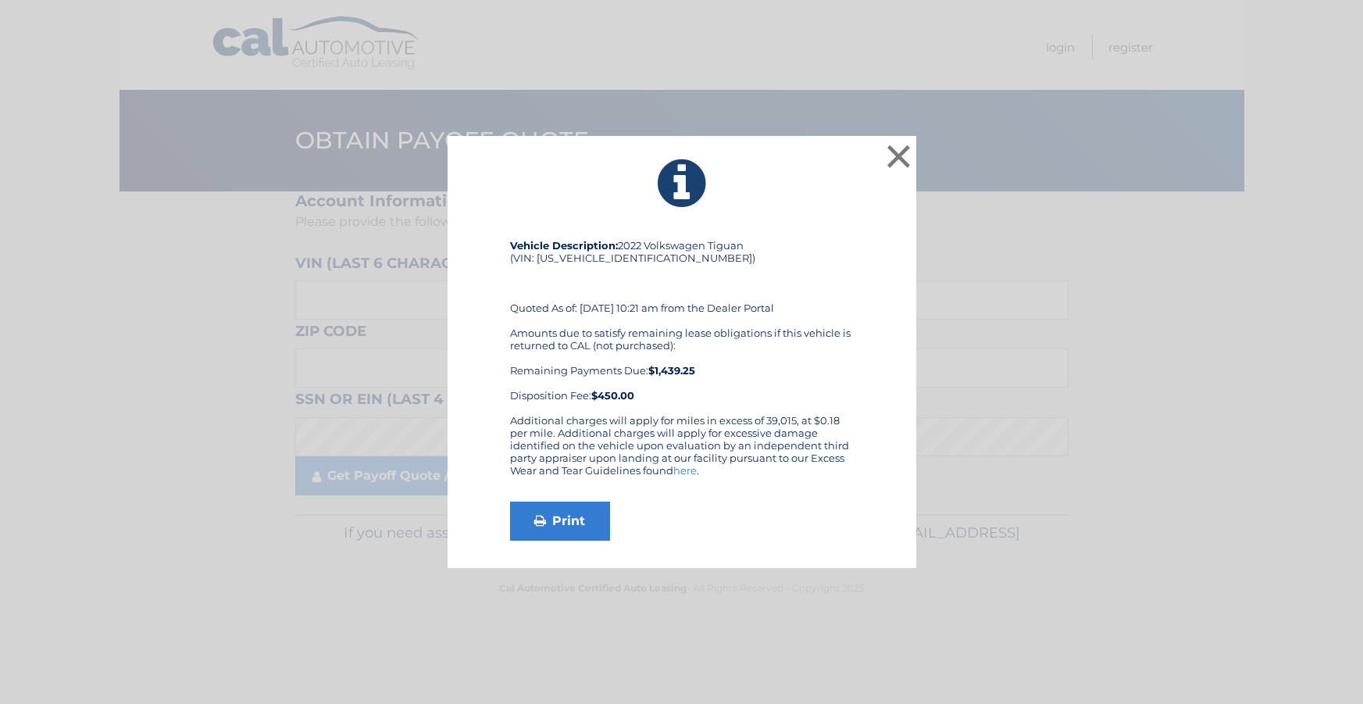
drag, startPoint x: 910, startPoint y: 154, endPoint x: 902, endPoint y: 164, distance: 12.8
click at [908, 157] on button "×" at bounding box center [899, 156] width 31 height 31
